Goal: Task Accomplishment & Management: Manage account settings

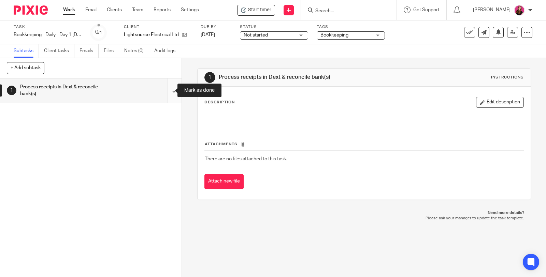
click at [169, 91] on input "submit" at bounding box center [90, 90] width 181 height 24
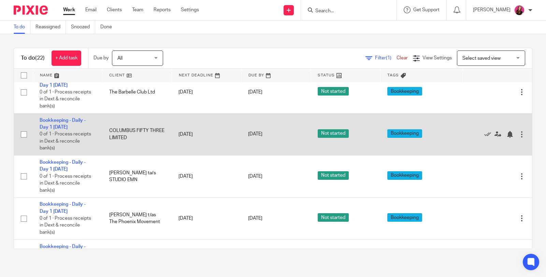
scroll to position [227, 0]
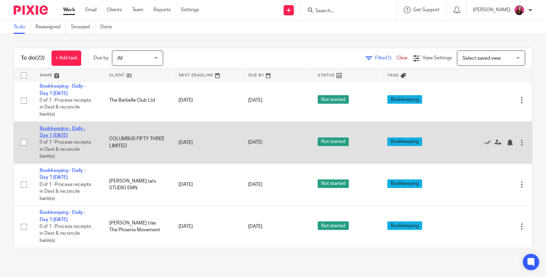
click at [74, 126] on link "Bookkeeping - Daily - Day 1 [DATE]" at bounding box center [63, 132] width 46 height 12
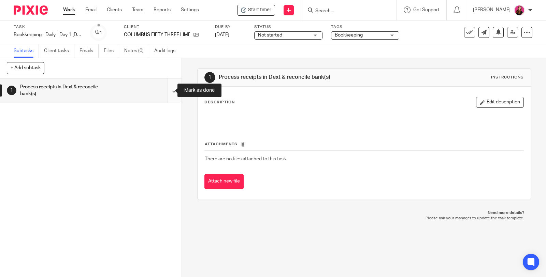
click at [165, 91] on input "submit" at bounding box center [90, 90] width 181 height 24
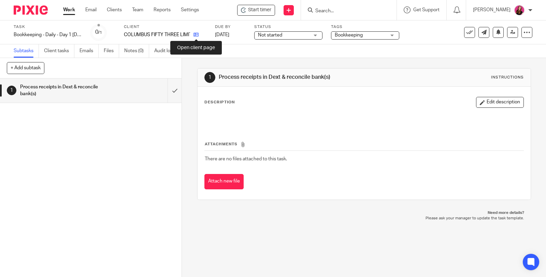
click at [197, 36] on icon at bounding box center [195, 34] width 5 height 5
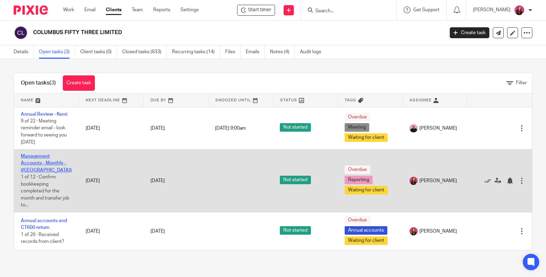
click at [46, 158] on link "Management Accounts - Monthly - ([GEOGRAPHIC_DATA])" at bounding box center [46, 163] width 51 height 19
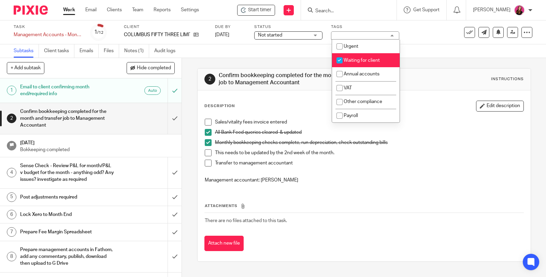
click at [365, 62] on span "Waiting for client" at bounding box center [361, 60] width 36 height 5
checkbox input "false"
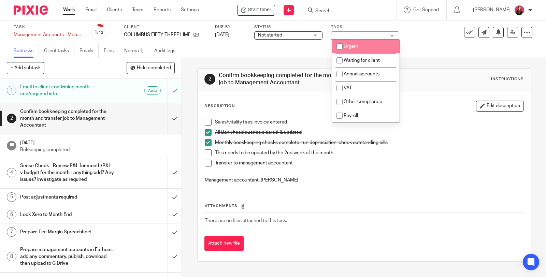
click at [205, 123] on span at bounding box center [208, 122] width 7 height 7
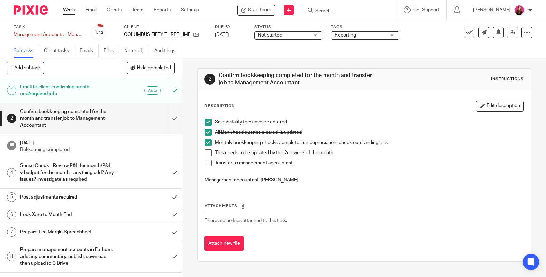
click at [206, 153] on span at bounding box center [208, 152] width 7 height 7
click at [205, 163] on span at bounding box center [208, 163] width 7 height 7
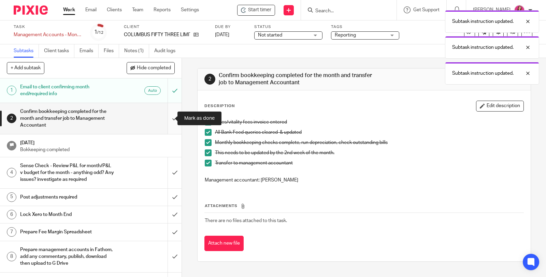
click at [166, 117] on input "submit" at bounding box center [90, 118] width 181 height 31
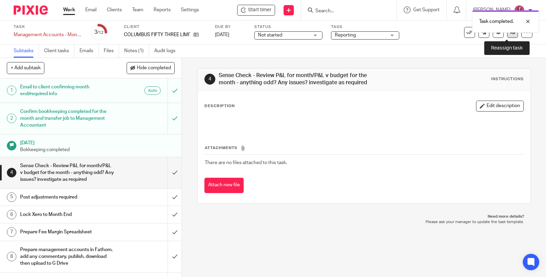
click at [507, 36] on link at bounding box center [512, 32] width 11 height 11
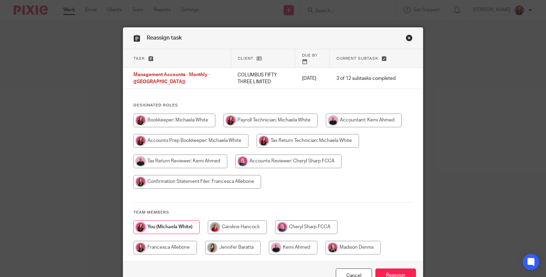
click at [290, 241] on input "radio" at bounding box center [293, 248] width 48 height 14
radio input "true"
click at [378, 268] on input "Reassign" at bounding box center [395, 275] width 41 height 15
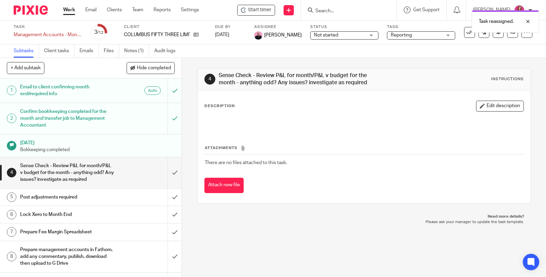
click at [200, 33] on div "COLUMBUS FIFTY THREE LIMITED" at bounding box center [165, 34] width 83 height 7
click at [198, 34] on icon at bounding box center [195, 34] width 5 height 5
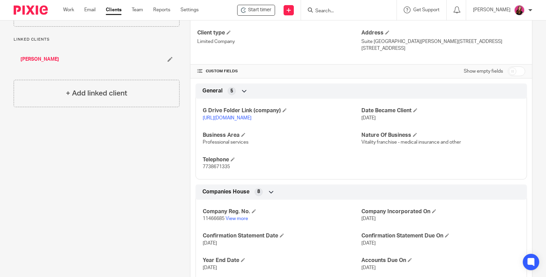
scroll to position [265, 0]
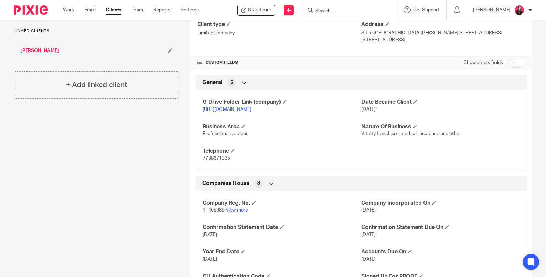
click at [251, 107] on link "[URL][DOMAIN_NAME]" at bounding box center [227, 109] width 49 height 5
click at [247, 107] on link "[URL][DOMAIN_NAME]" at bounding box center [227, 109] width 49 height 5
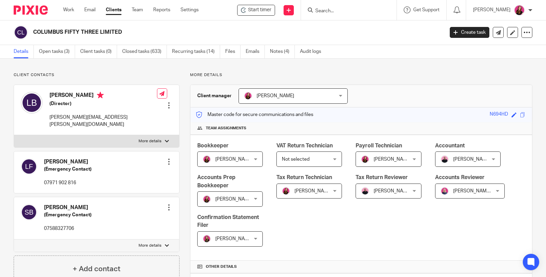
scroll to position [0, 0]
click at [62, 52] on link "Open tasks (3)" at bounding box center [57, 51] width 36 height 13
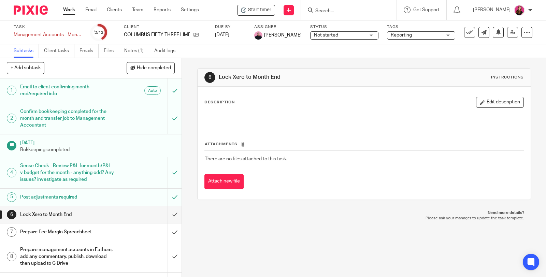
drag, startPoint x: 69, startPoint y: 13, endPoint x: 71, endPoint y: 9, distance: 4.3
click at [69, 12] on link "Work" at bounding box center [69, 9] width 12 height 7
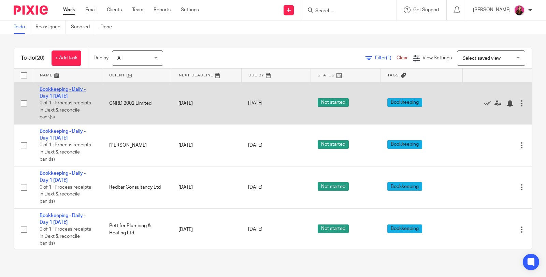
click at [66, 89] on link "Bookkeeping - Daily - Day 1 [DATE]" at bounding box center [63, 93] width 46 height 12
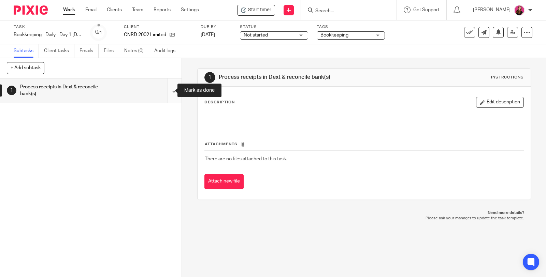
click at [164, 90] on input "submit" at bounding box center [90, 90] width 181 height 24
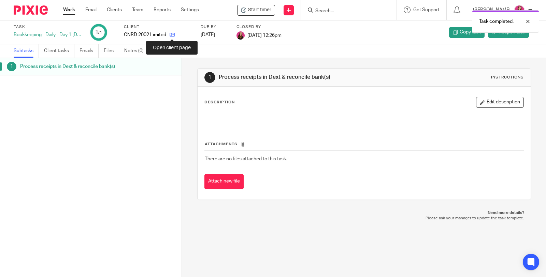
click at [171, 35] on icon at bounding box center [171, 34] width 5 height 5
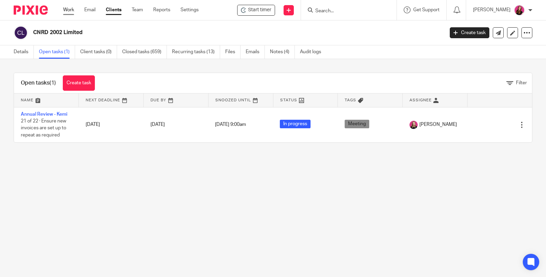
click at [74, 12] on link "Work" at bounding box center [68, 9] width 11 height 7
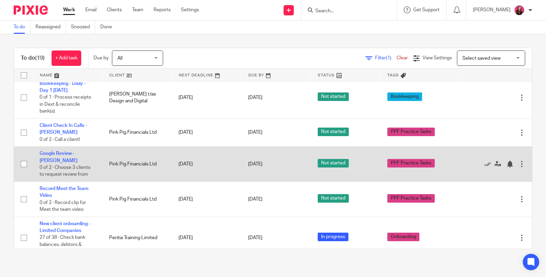
scroll to position [265, 0]
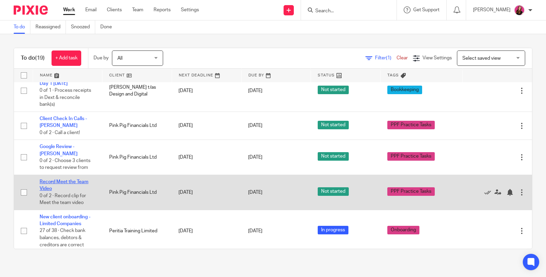
click at [83, 179] on link "Record Meet the Team Video" at bounding box center [64, 185] width 49 height 12
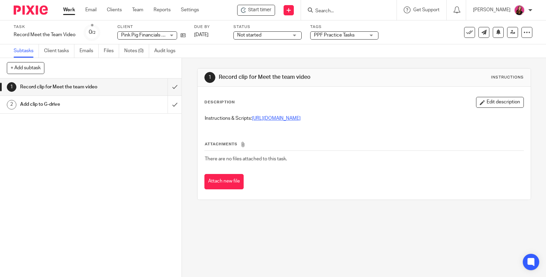
click at [268, 118] on link "[URL][DOMAIN_NAME]" at bounding box center [276, 118] width 49 height 5
click at [495, 34] on icon at bounding box center [497, 31] width 5 height 5
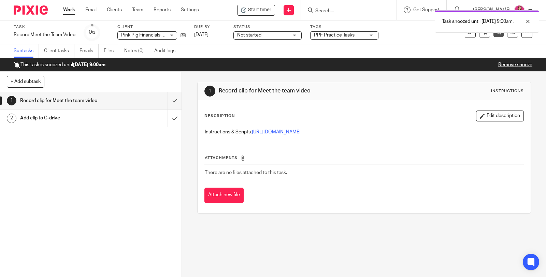
click at [66, 9] on link "Work" at bounding box center [69, 9] width 12 height 7
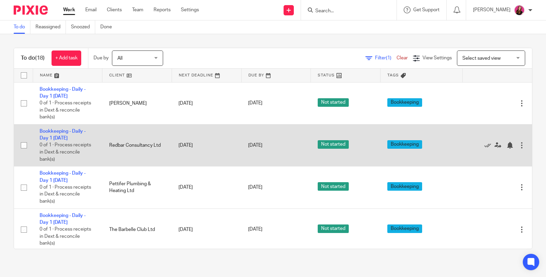
drag, startPoint x: 74, startPoint y: 172, endPoint x: 71, endPoint y: 162, distance: 10.5
click at [74, 172] on link "Bookkeeping - Daily - Day 1 [DATE]" at bounding box center [63, 177] width 46 height 12
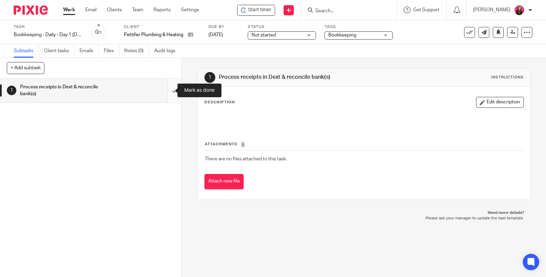
click at [168, 91] on input "submit" at bounding box center [90, 90] width 181 height 24
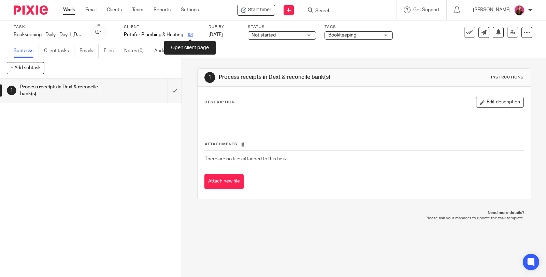
click at [189, 35] on icon at bounding box center [190, 34] width 5 height 5
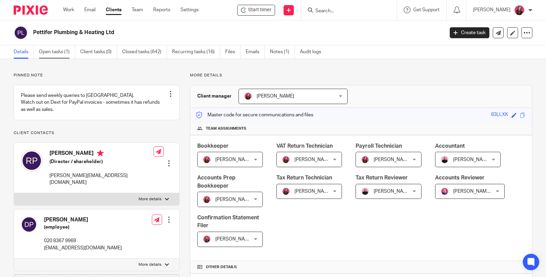
click at [50, 51] on link "Open tasks (1)" at bounding box center [57, 51] width 36 height 13
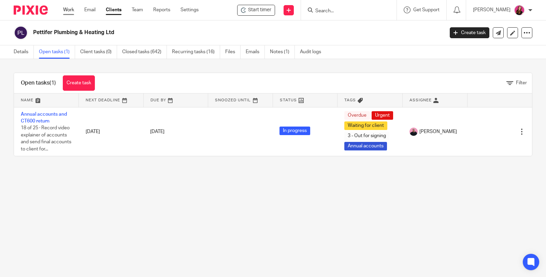
click at [70, 12] on link "Work" at bounding box center [68, 9] width 11 height 7
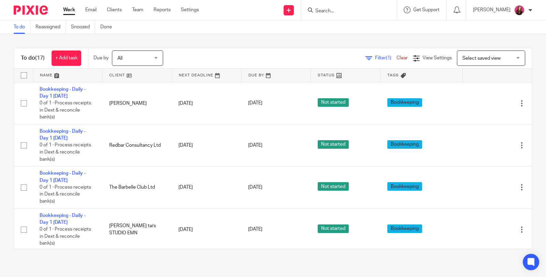
click at [354, 11] on input "Search" at bounding box center [344, 11] width 61 height 6
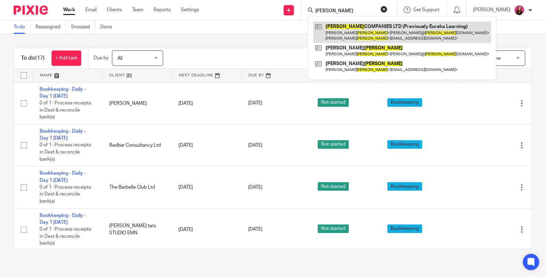
type input "boland"
click at [358, 33] on link at bounding box center [402, 31] width 178 height 21
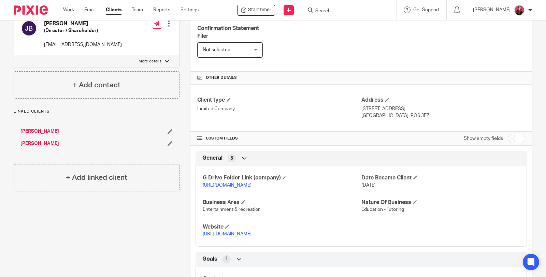
scroll to position [303, 0]
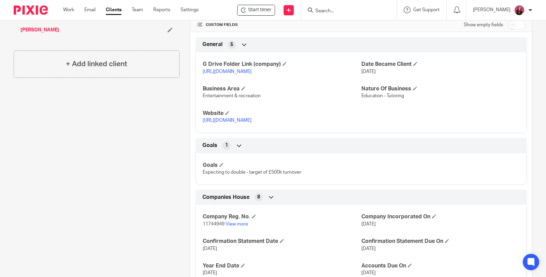
click at [251, 69] on link "https://drive.google.com/drive/folders/1hQ53eKykZ2UZB-pkypohgM43RTFOywIO?usp=dr…" at bounding box center [227, 71] width 49 height 5
click at [332, 9] on input "Search" at bounding box center [344, 11] width 61 height 6
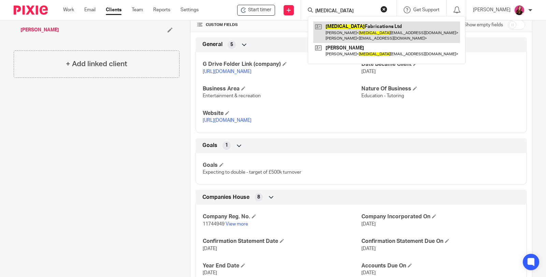
type input "mri"
click at [341, 28] on link at bounding box center [386, 31] width 147 height 21
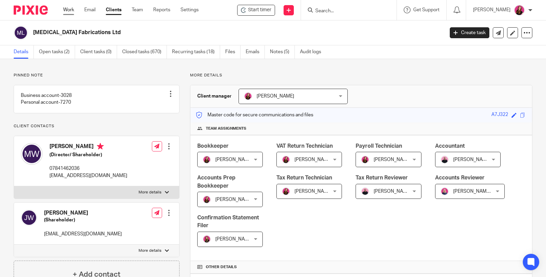
click at [69, 10] on link "Work" at bounding box center [68, 9] width 11 height 7
